Goal: Task Accomplishment & Management: Manage account settings

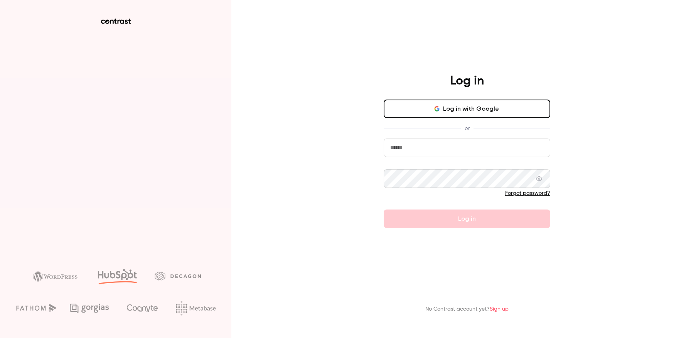
click at [408, 147] on input "email" at bounding box center [467, 147] width 167 height 19
type input "**********"
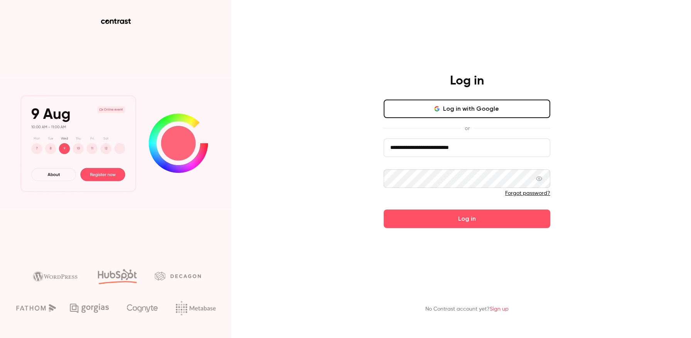
click at [384, 209] on button "Log in" at bounding box center [467, 218] width 167 height 19
